Goal: Transaction & Acquisition: Purchase product/service

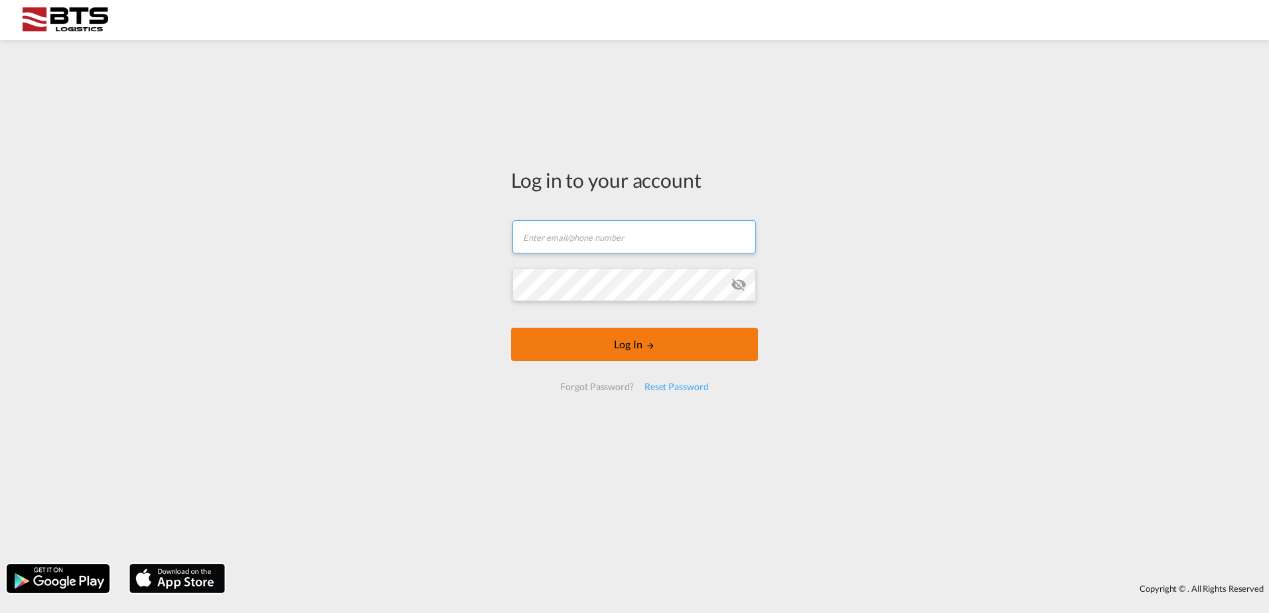
type input "[DOMAIN_NAME][EMAIL_ADDRESS][DOMAIN_NAME]"
click at [626, 339] on button "Log In" at bounding box center [634, 344] width 247 height 33
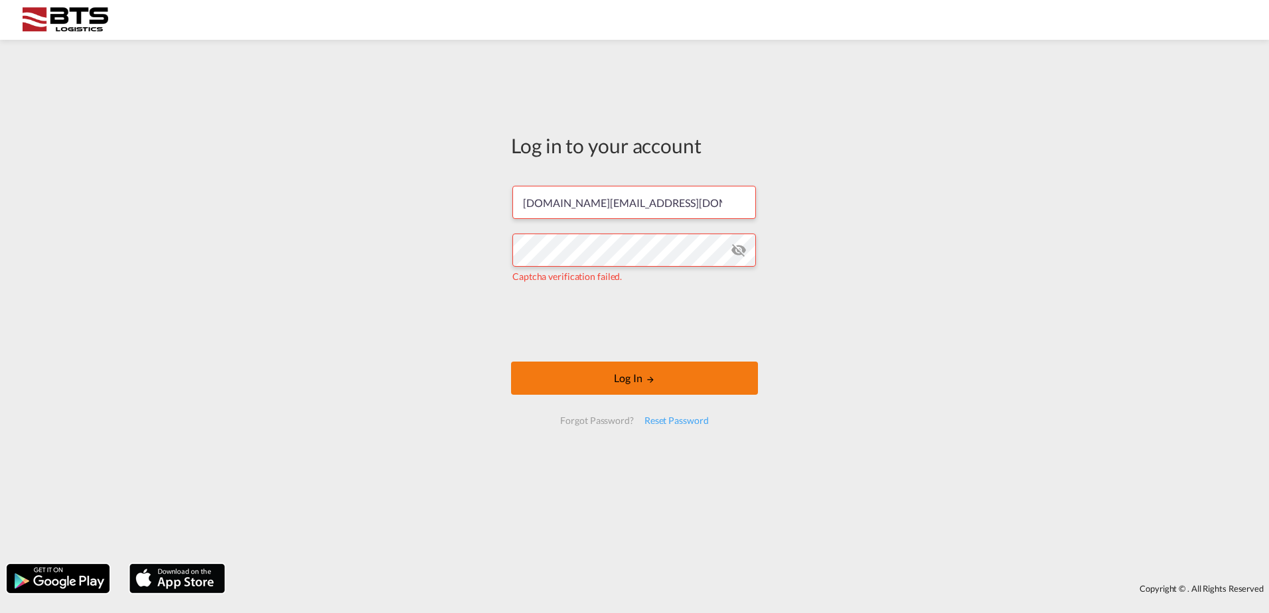
click at [603, 376] on button "Log In" at bounding box center [634, 378] width 247 height 33
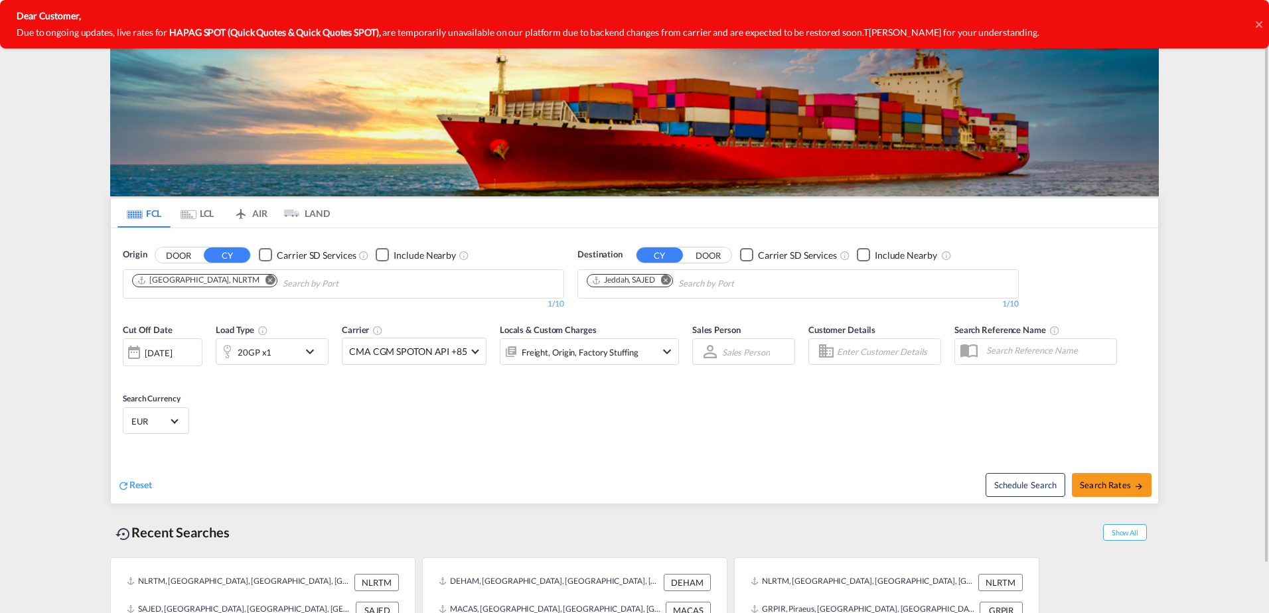
click at [665, 282] on md-icon "Remove" at bounding box center [666, 280] width 10 height 10
click at [665, 282] on input "Chips input." at bounding box center [650, 284] width 126 height 21
type input "calla"
click at [628, 305] on div "Calla o [GEOGRAPHIC_DATA] PECLL" at bounding box center [690, 315] width 252 height 40
click at [309, 352] on md-icon "icon-chevron-down" at bounding box center [313, 352] width 23 height 16
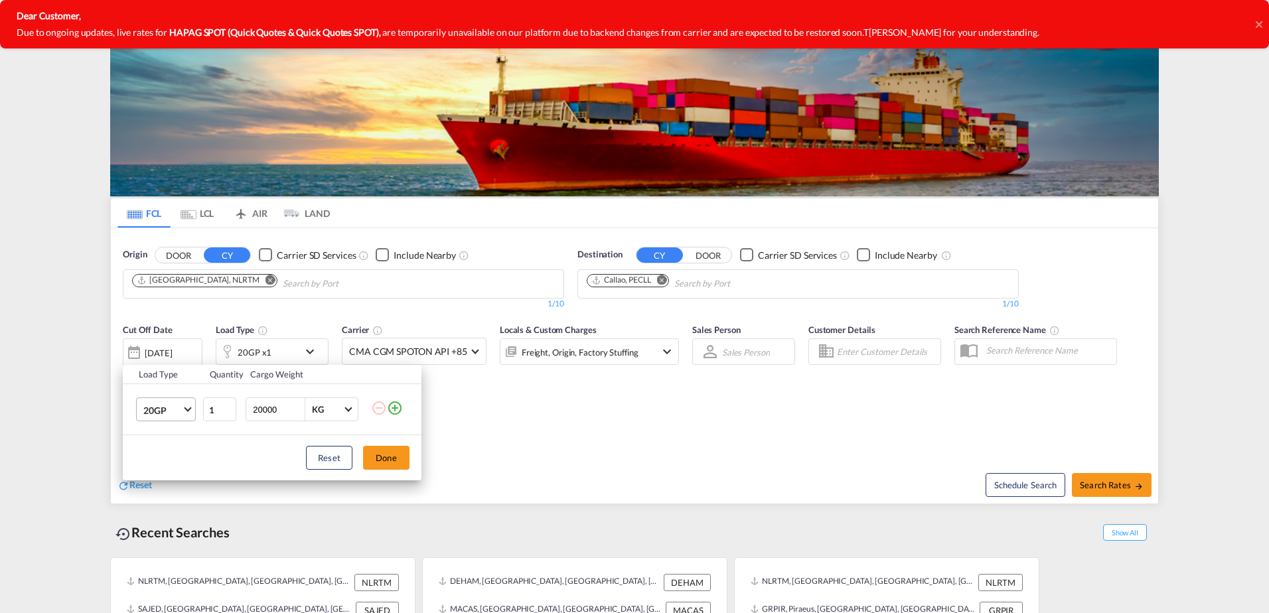
click at [186, 418] on md-select-value "20GP" at bounding box center [168, 409] width 53 height 23
click at [173, 507] on md-option "40RE" at bounding box center [178, 503] width 90 height 32
click at [378, 459] on button "Done" at bounding box center [386, 458] width 46 height 24
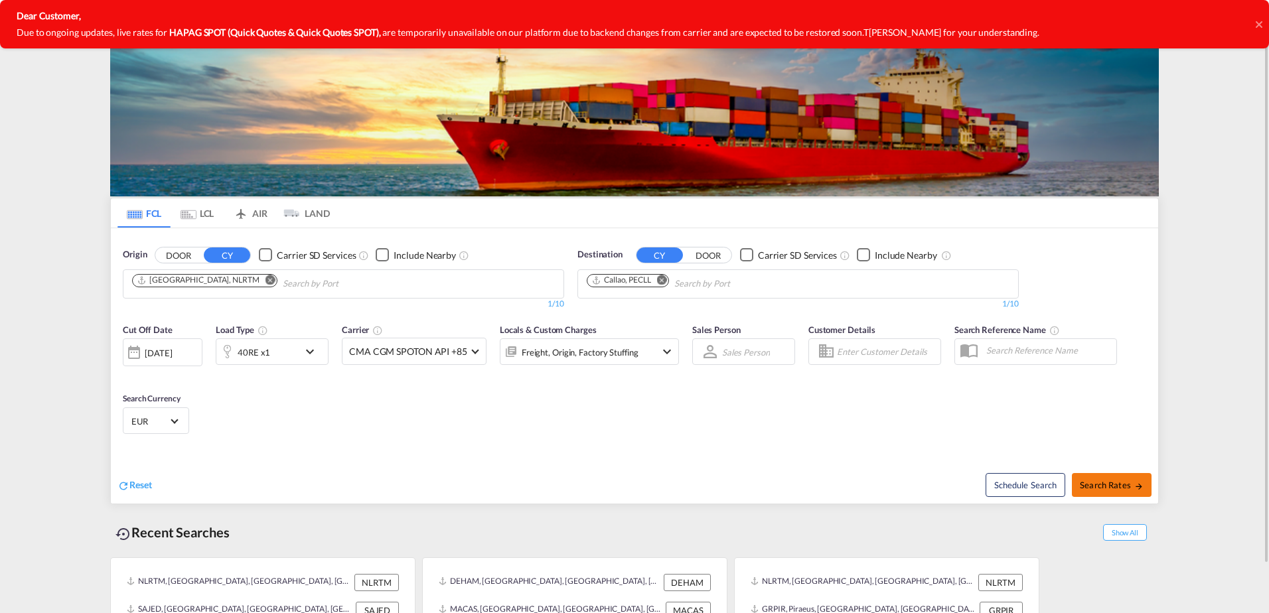
click at [1097, 485] on span "Search Rates" at bounding box center [1112, 485] width 64 height 11
type input "NLRTM to PECLL / [DATE]"
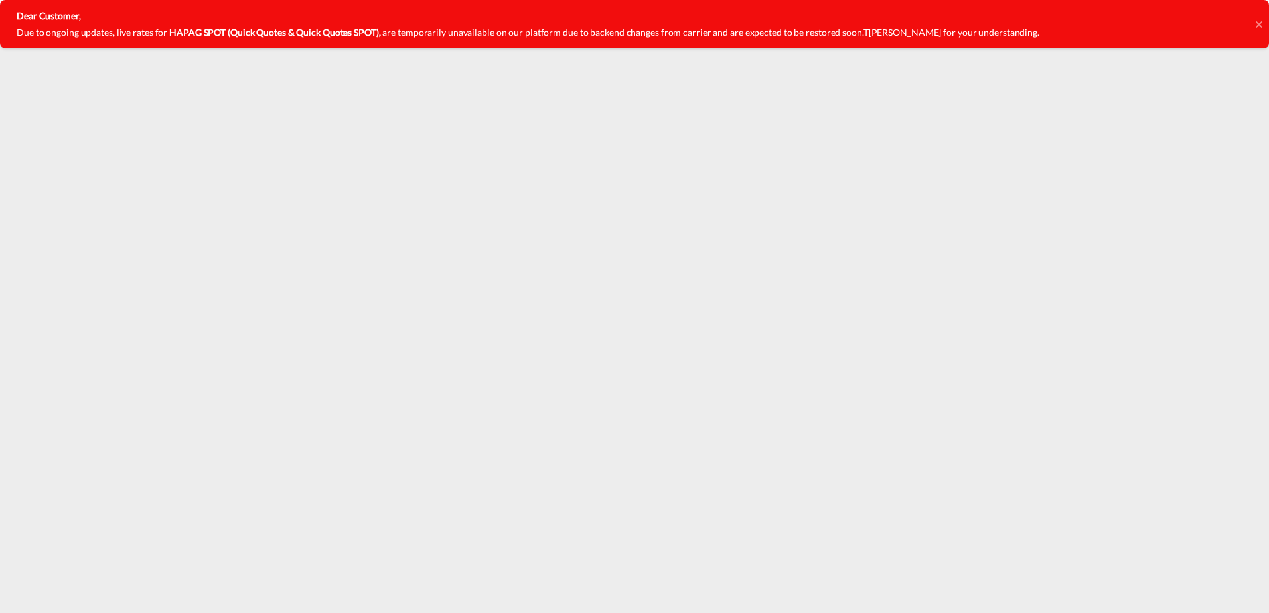
click at [1261, 24] on icon at bounding box center [1259, 24] width 7 height 11
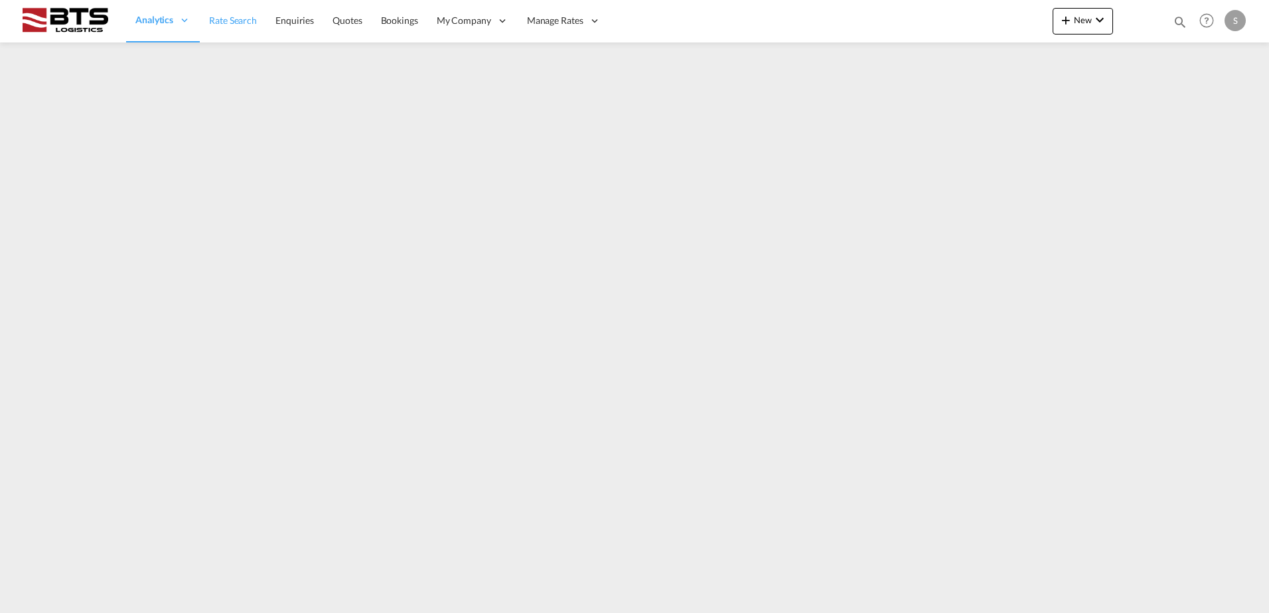
drag, startPoint x: 230, startPoint y: 25, endPoint x: 232, endPoint y: 33, distance: 7.8
click at [230, 25] on span "Rate Search" at bounding box center [233, 20] width 48 height 11
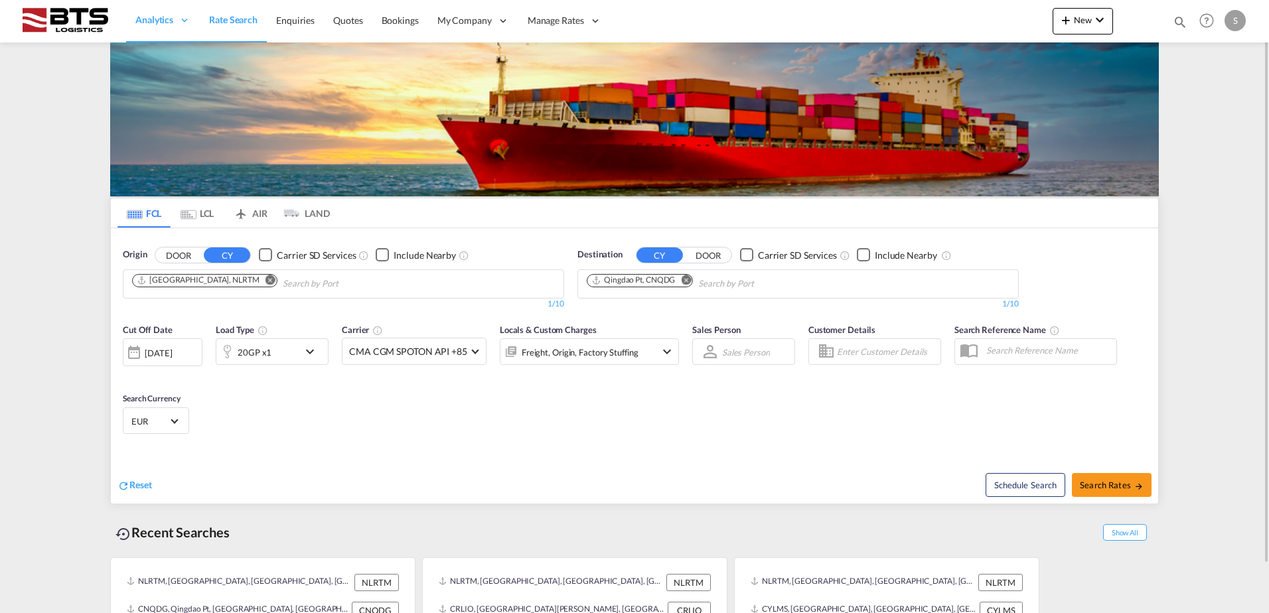
click at [685, 280] on md-icon "Remove" at bounding box center [686, 280] width 10 height 10
click at [668, 278] on input "Chips input." at bounding box center [650, 284] width 126 height 21
type input "kolk"
click at [664, 307] on div "Kolk ata (ex Calcutta) India INCCU" at bounding box center [690, 319] width 252 height 48
click at [313, 356] on md-icon "icon-chevron-down" at bounding box center [313, 352] width 23 height 16
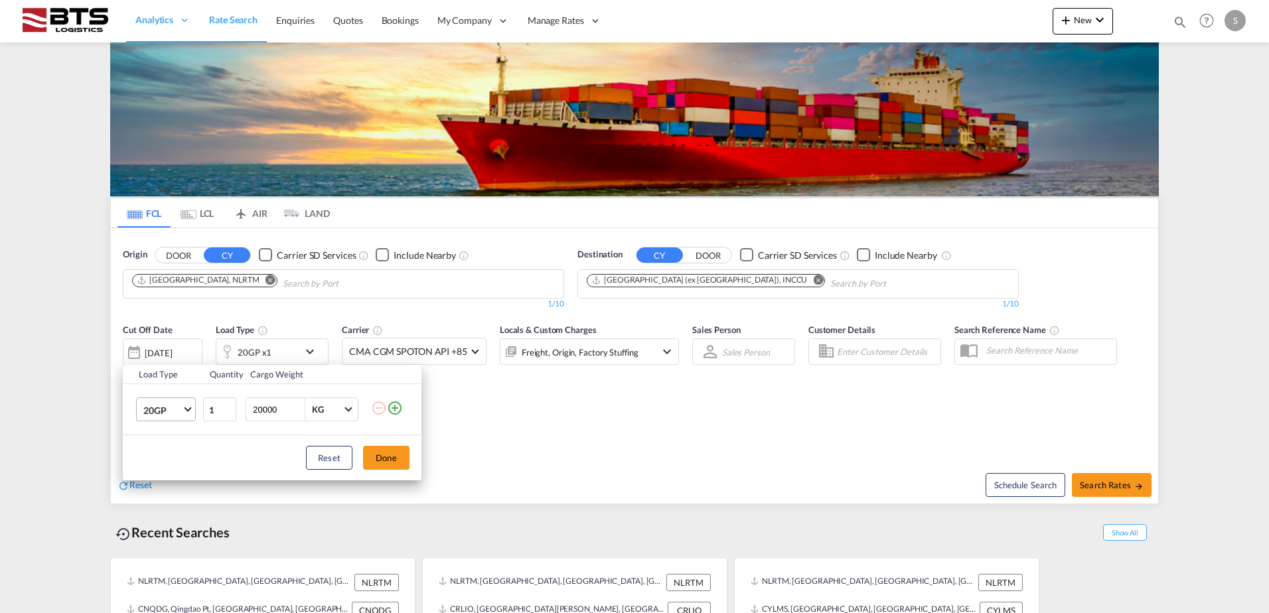
click at [156, 404] on span "20GP" at bounding box center [162, 410] width 39 height 13
click at [171, 473] on md-option "40HC" at bounding box center [178, 474] width 90 height 32
click at [372, 453] on button "Done" at bounding box center [386, 458] width 46 height 24
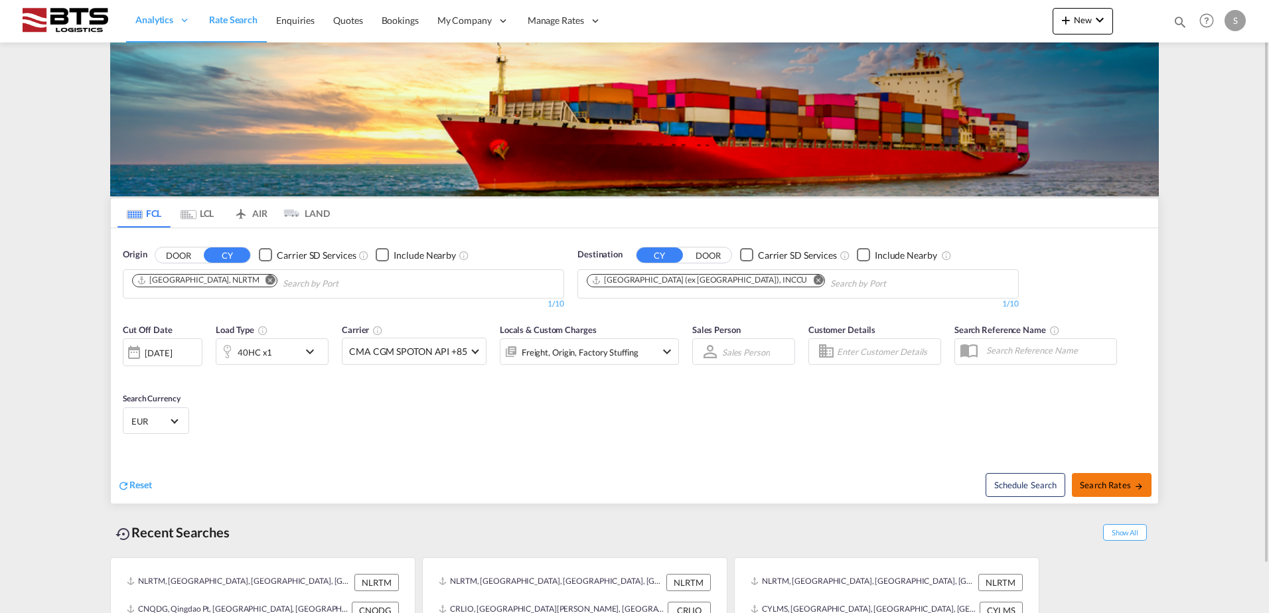
click at [1096, 485] on span "Search Rates" at bounding box center [1112, 485] width 64 height 11
type input "NLRTM to INCCU / 11 Sep 2025"
